Goal: Task Accomplishment & Management: Complete application form

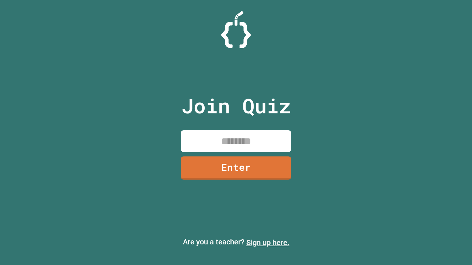
click at [267, 243] on link "Sign up here." at bounding box center [267, 242] width 43 height 9
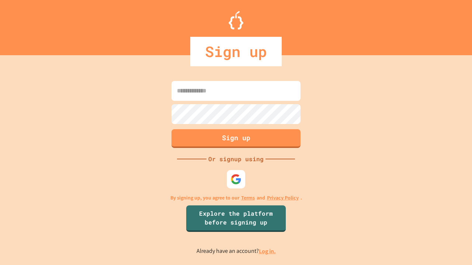
click at [267, 251] on link "Log in." at bounding box center [267, 252] width 17 height 8
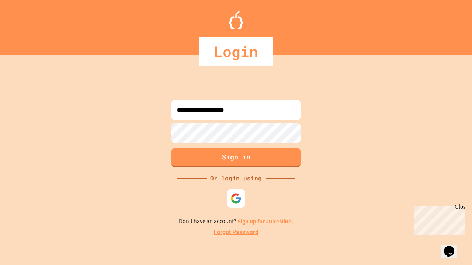
type input "**********"
